Goal: Task Accomplishment & Management: Manage account settings

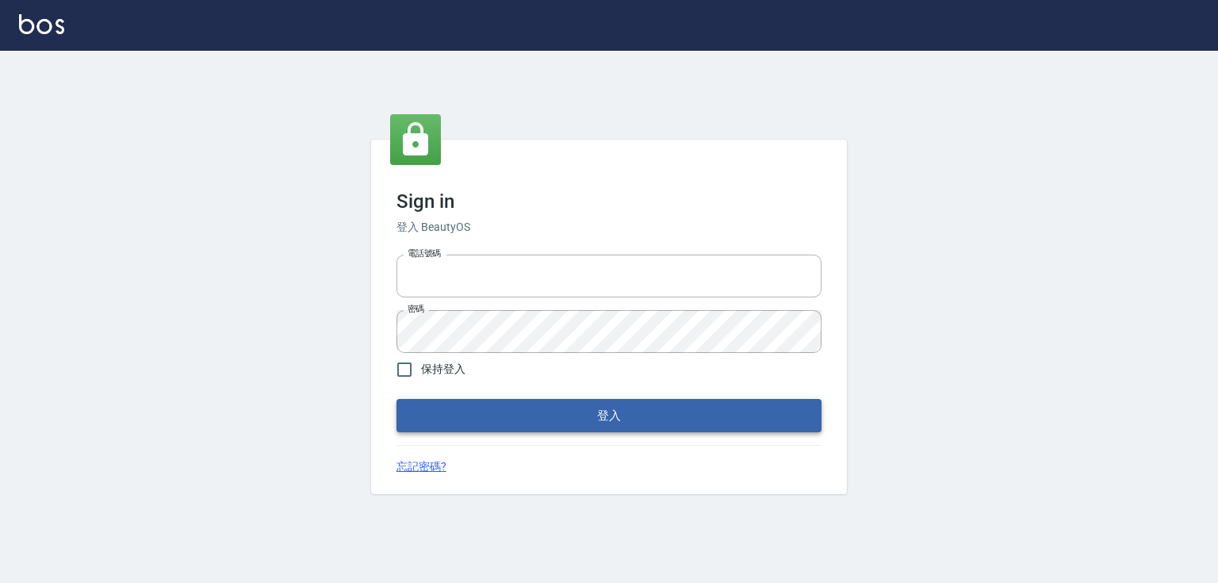
type input "0979268866"
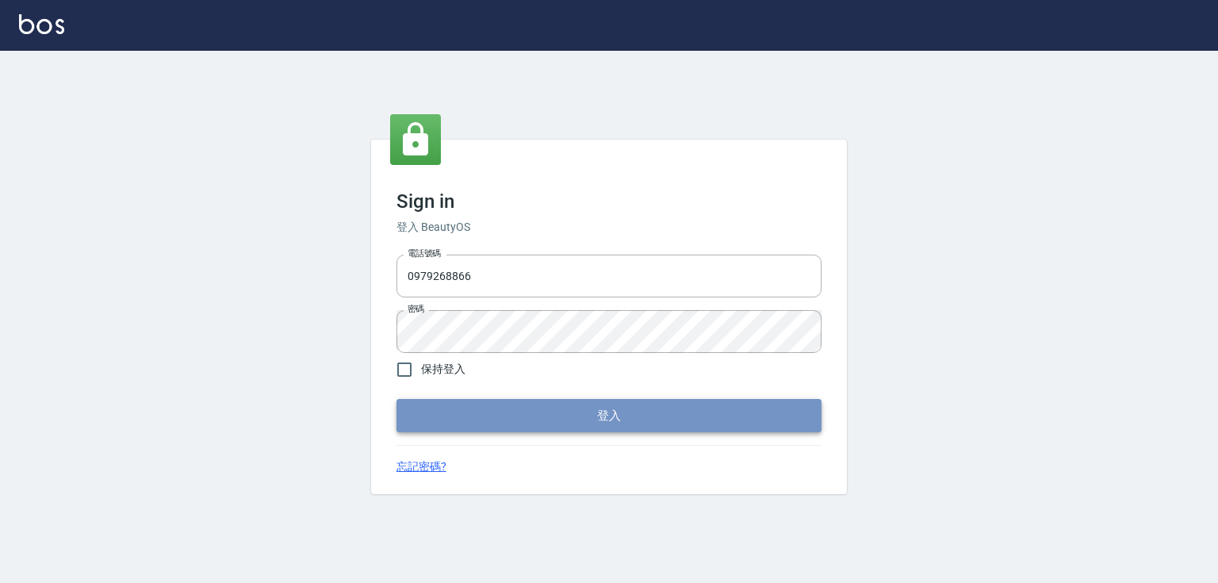
click at [514, 415] on button "登入" at bounding box center [608, 415] width 425 height 33
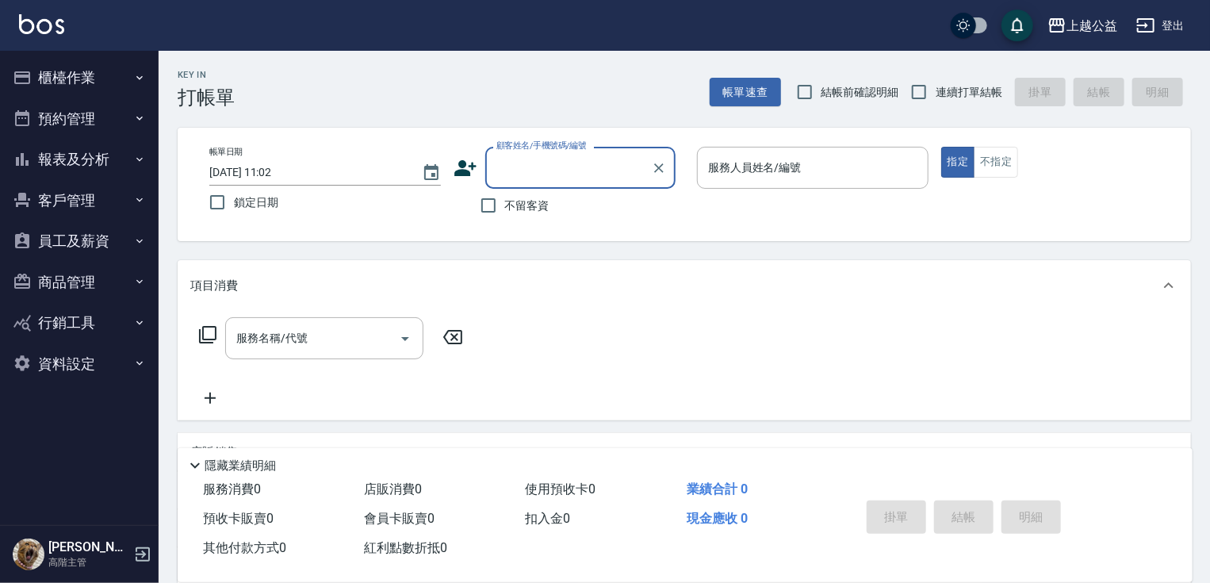
click at [52, 77] on button "櫃檯作業" at bounding box center [79, 77] width 146 height 41
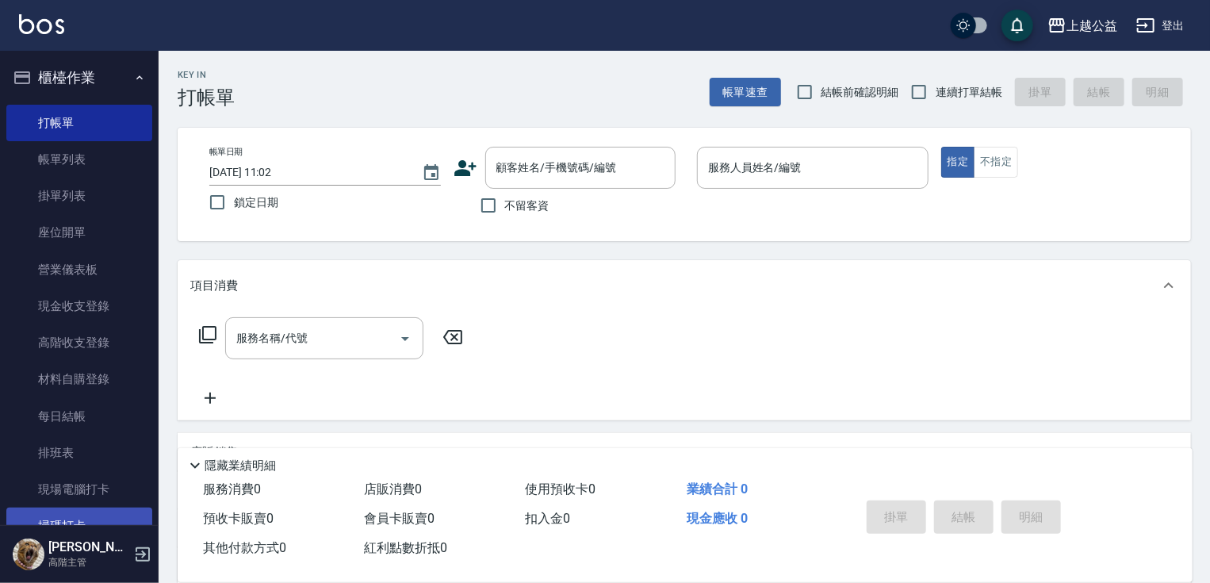
click at [92, 517] on link "掃碼打卡" at bounding box center [79, 526] width 146 height 36
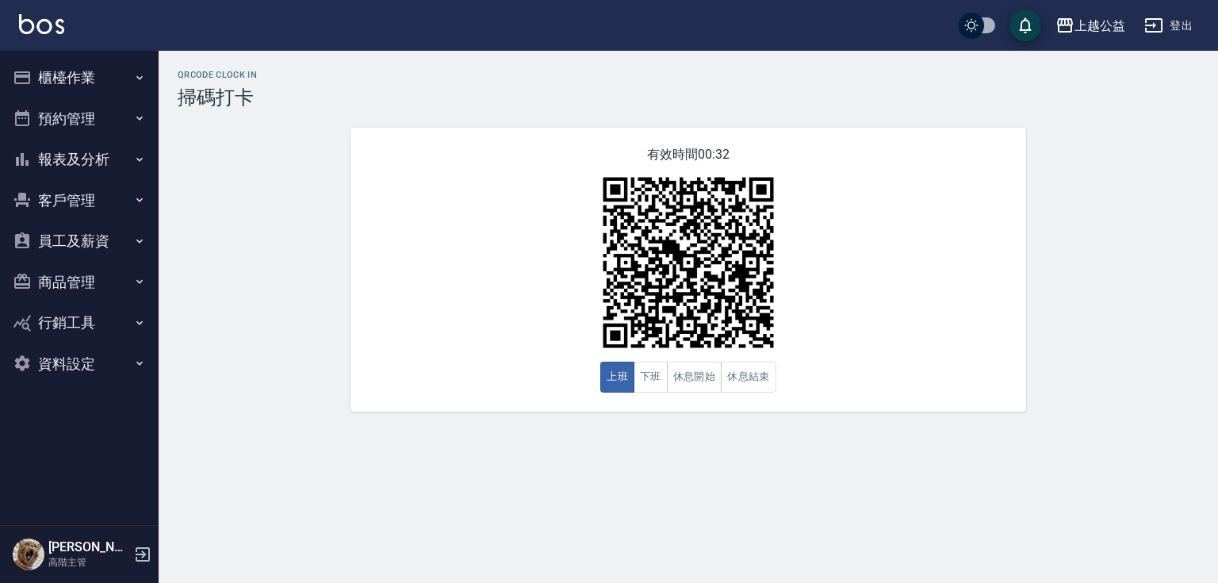
click at [101, 230] on button "員工及薪資" at bounding box center [79, 240] width 146 height 41
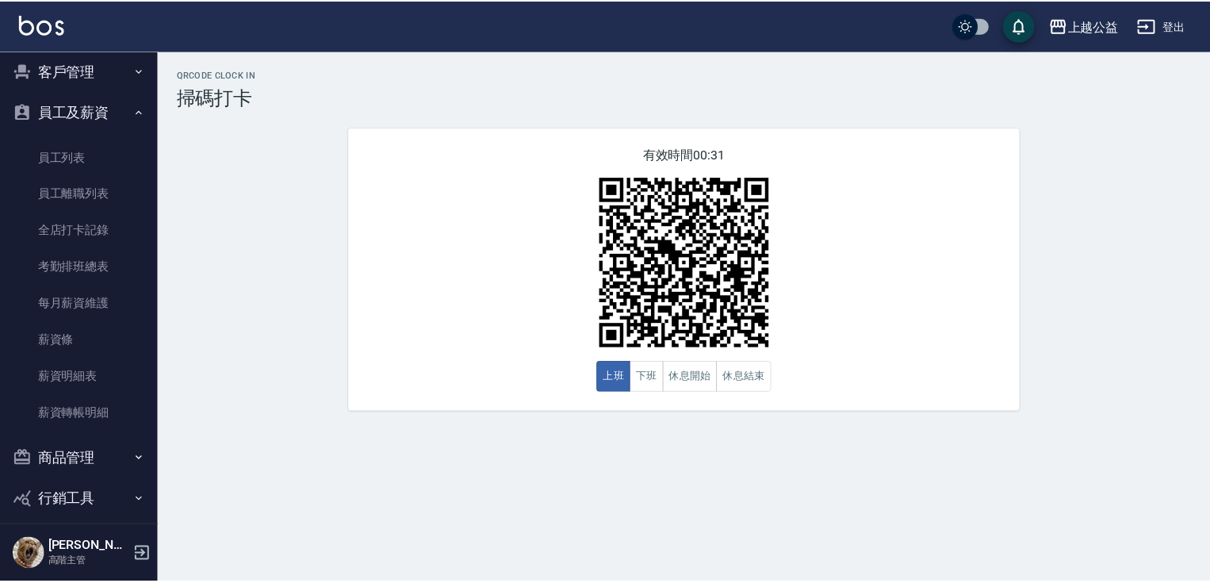
scroll to position [184, 0]
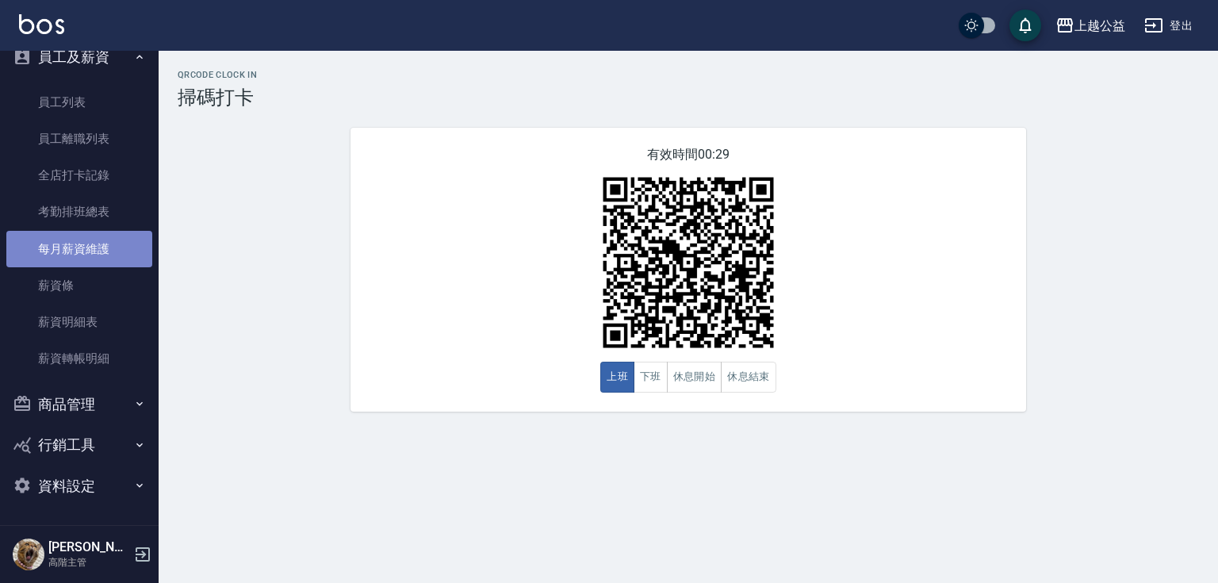
click at [79, 254] on link "每月薪資維護" at bounding box center [79, 249] width 146 height 36
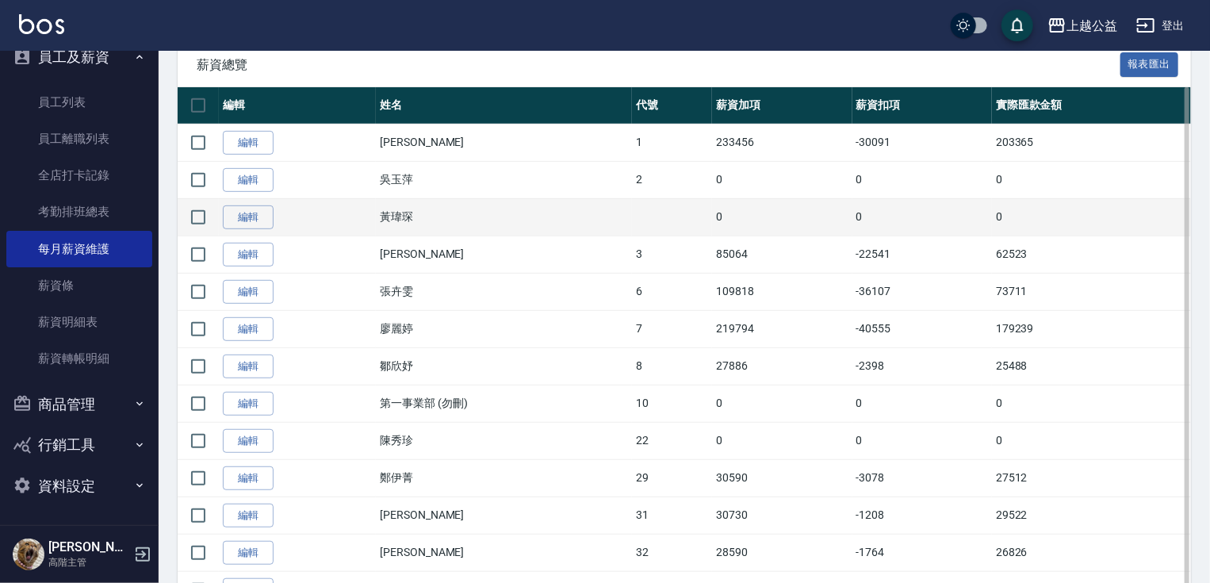
scroll to position [446, 0]
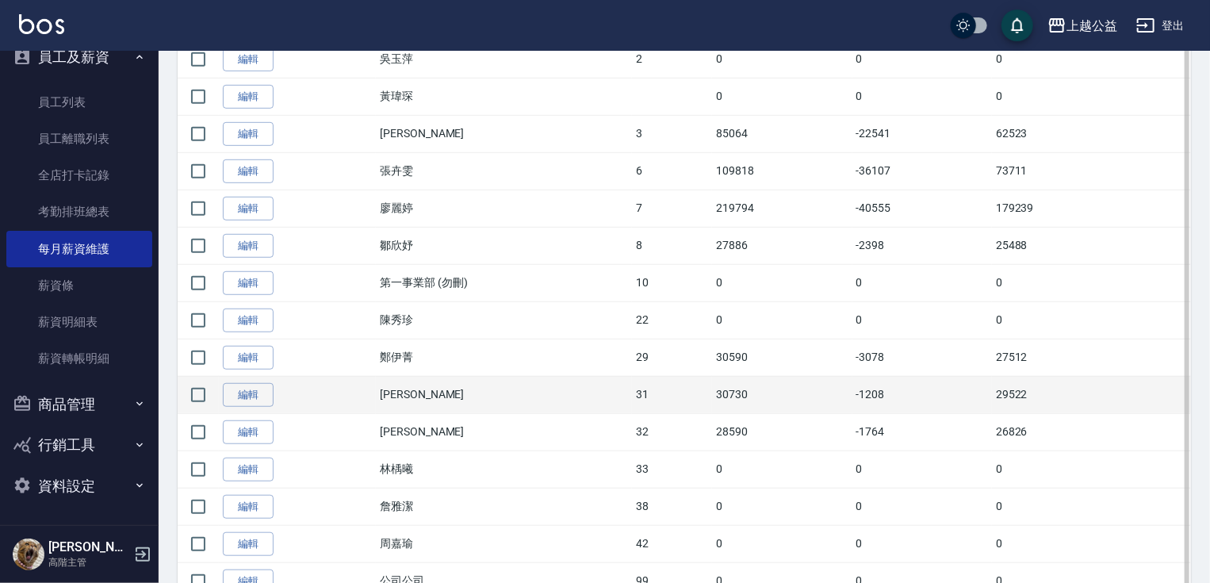
drag, startPoint x: 631, startPoint y: 275, endPoint x: 632, endPoint y: 354, distance: 79.3
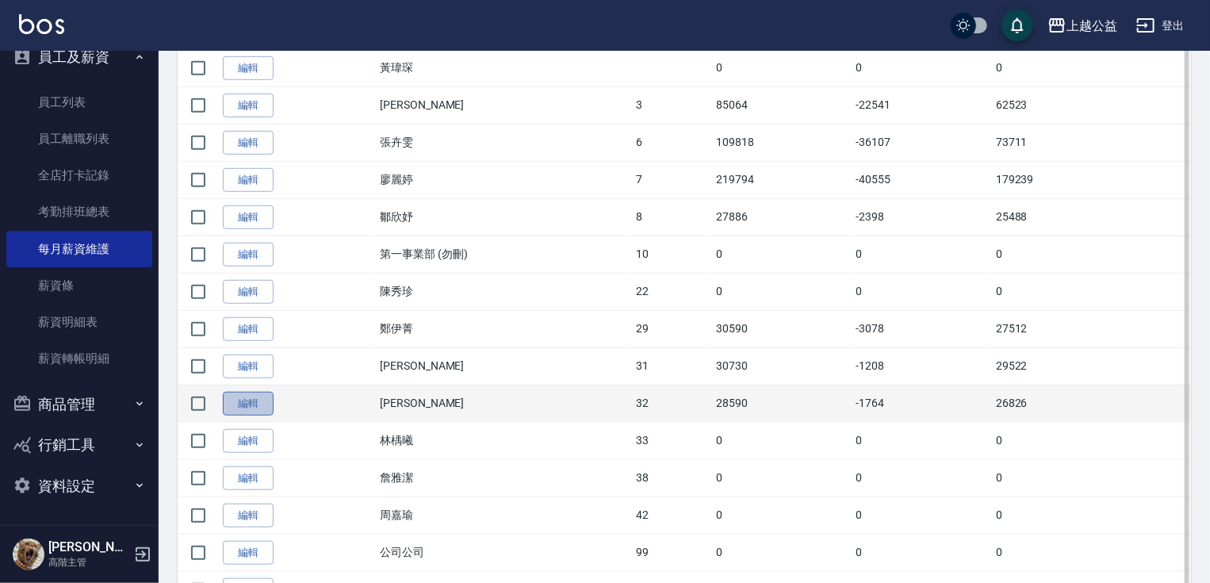
click at [247, 408] on link "編輯" at bounding box center [248, 404] width 51 height 25
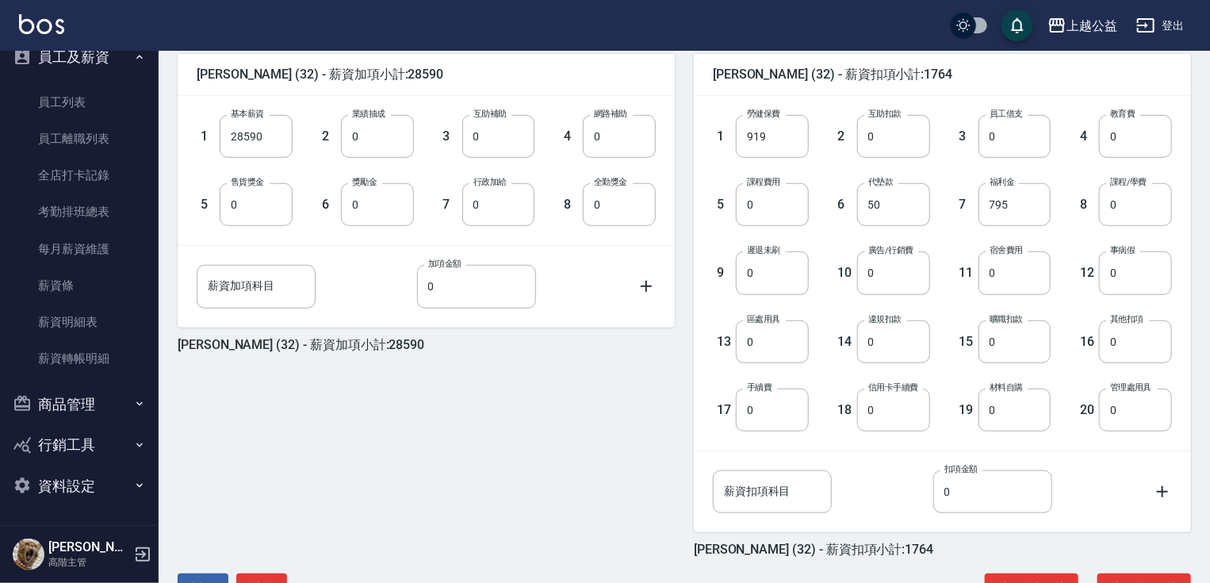
drag, startPoint x: 814, startPoint y: 213, endPoint x: 829, endPoint y: 317, distance: 105.8
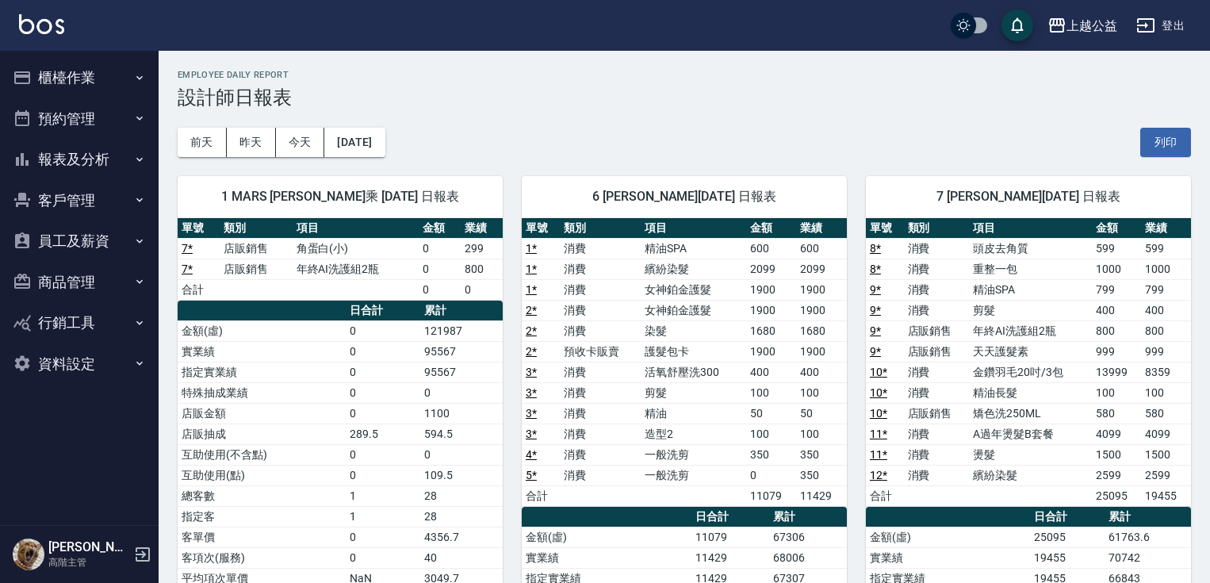
scroll to position [695, 0]
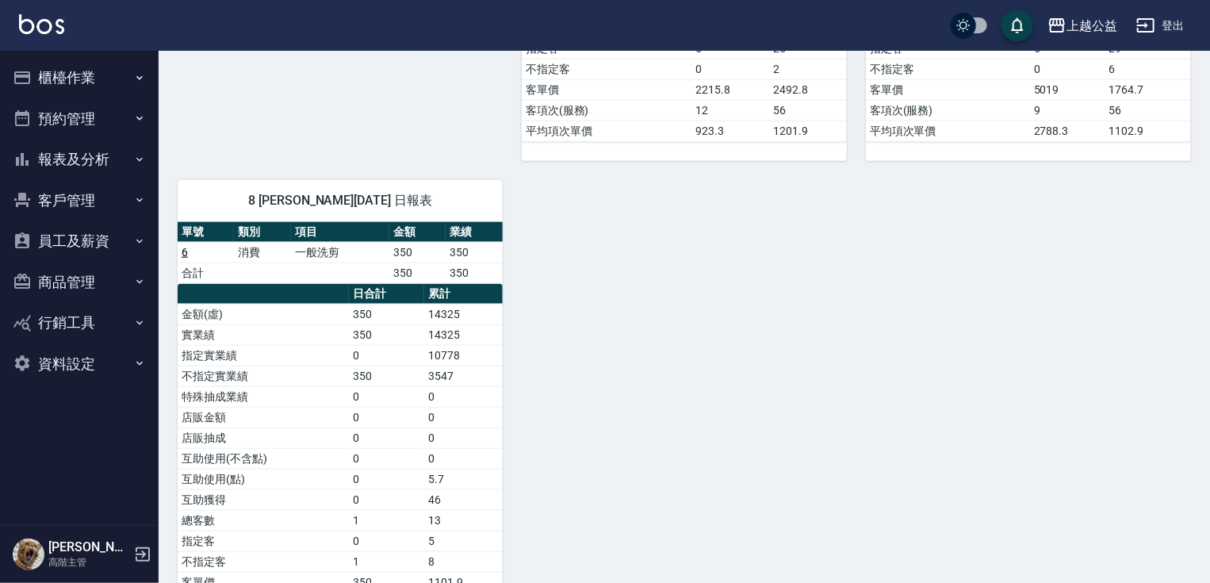
click at [60, 69] on button "櫃檯作業" at bounding box center [79, 77] width 146 height 41
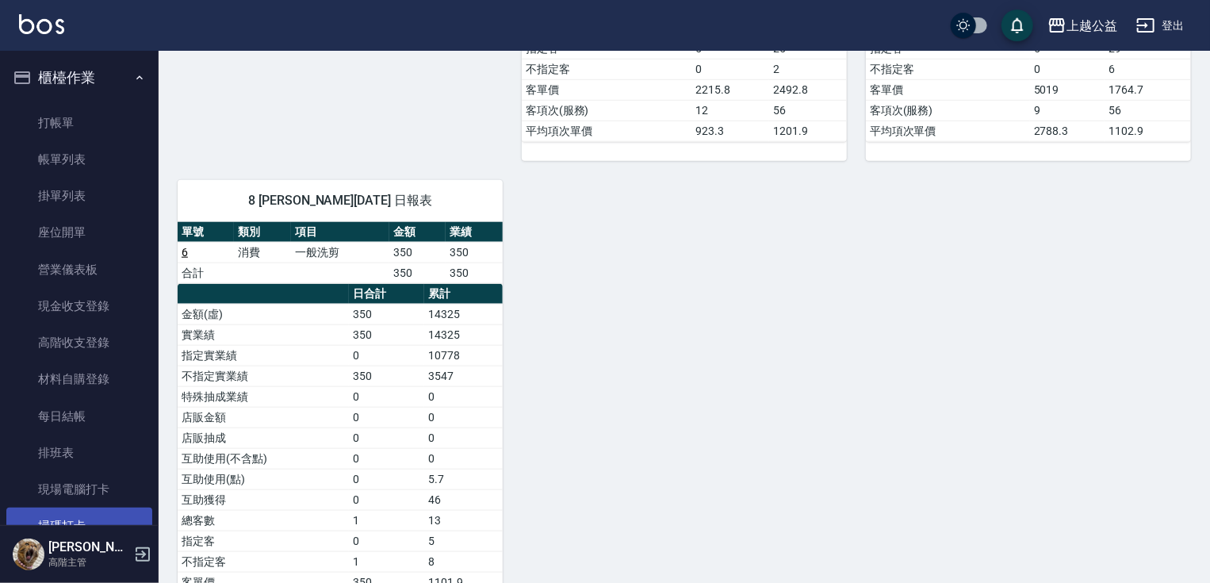
click at [65, 512] on link "掃碼打卡" at bounding box center [79, 526] width 146 height 36
